Goal: Navigation & Orientation: Go to known website

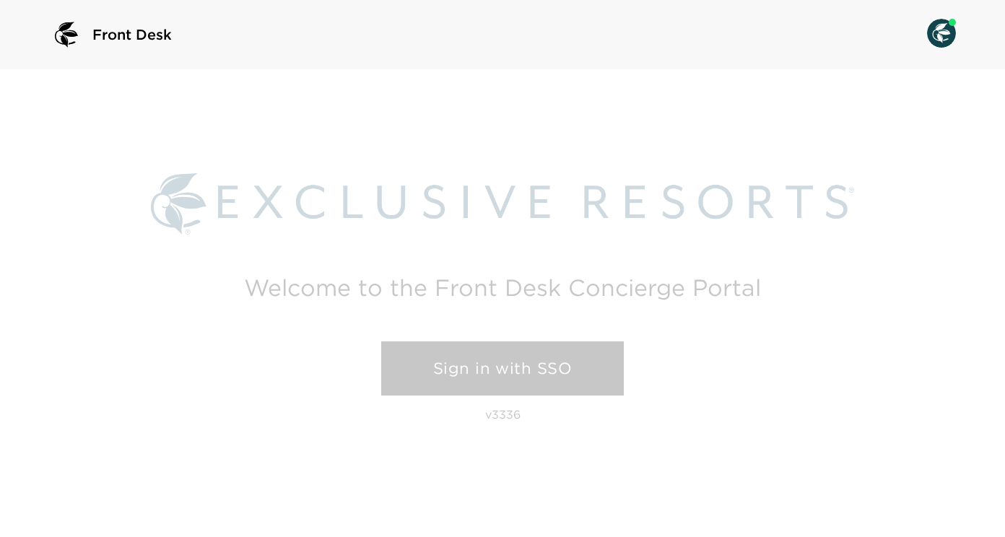
click at [513, 371] on link "Sign in with SSO" at bounding box center [502, 369] width 243 height 55
